Goal: Information Seeking & Learning: Learn about a topic

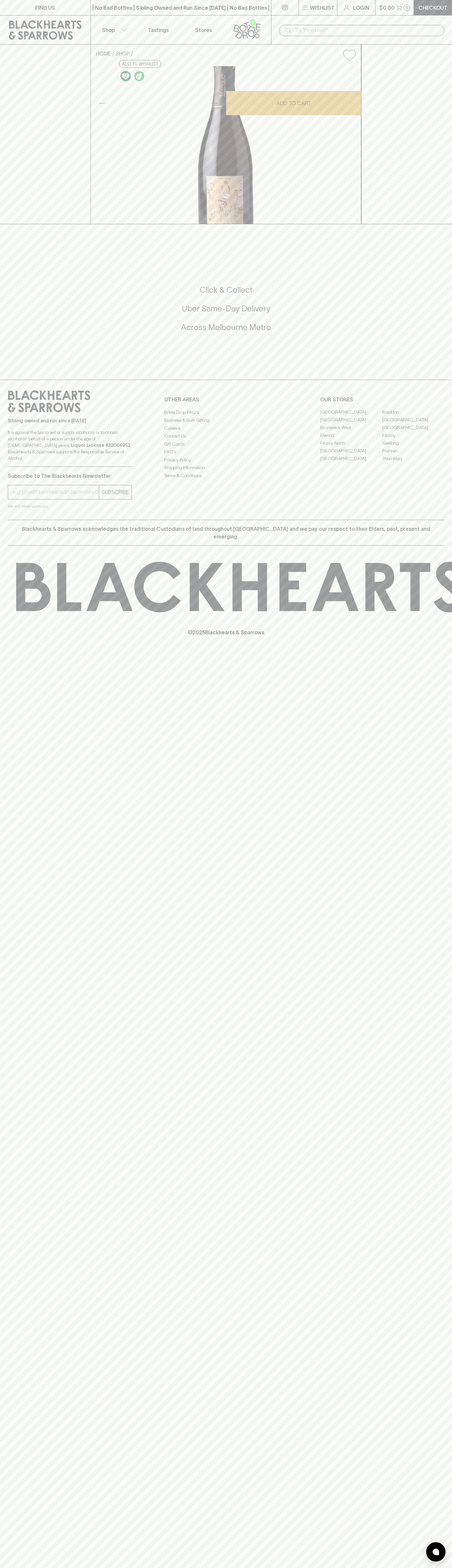
click at [414, 26] on input "text" at bounding box center [366, 30] width 144 height 10
click at [447, 1227] on div "FIND US | No Bad Bottles | Sibling Owned and Run Since [DATE] | No Bad Bottles …" at bounding box center [226, 784] width 452 height 1568
click at [331, 1567] on html "FIND US | No Bad Bottles | Sibling Owned and Run Since [DATE] | No Bad Bottles …" at bounding box center [226, 784] width 452 height 1568
click at [16, 224] on div "HOME SHOP Le Facteur Brut Nature Cremant de Loire 2023 $44.00 Add to wishlist 1…" at bounding box center [226, 134] width 452 height 180
